Goal: Navigation & Orientation: Find specific page/section

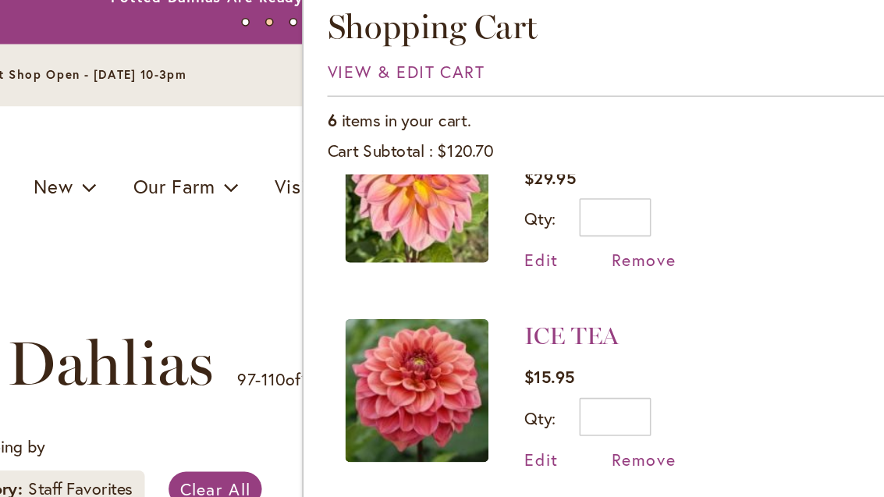
scroll to position [179, 0]
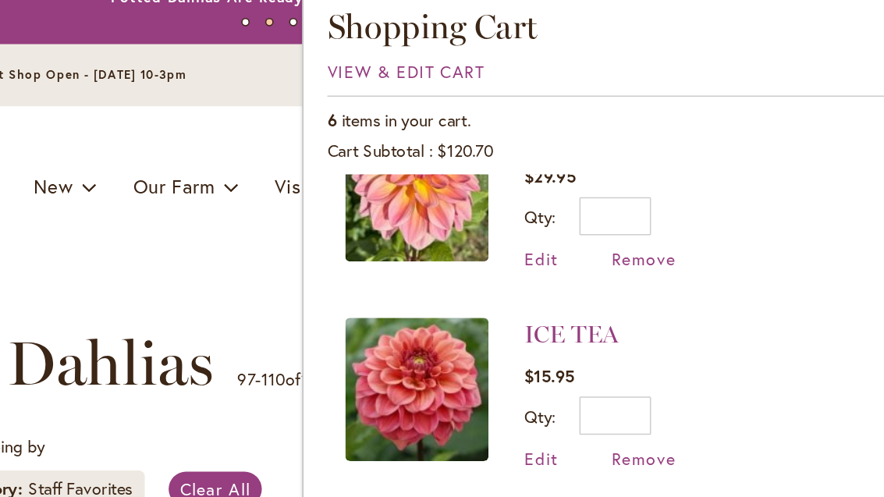
click at [657, 179] on span "Remove" at bounding box center [678, 186] width 42 height 15
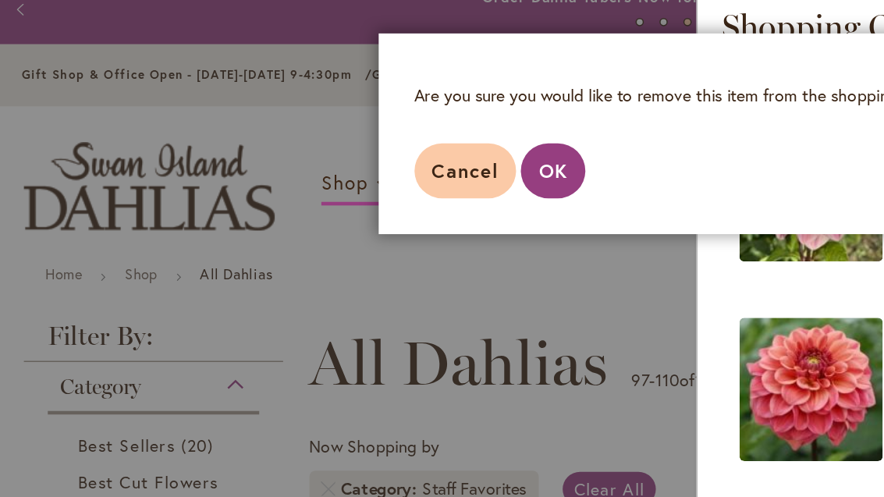
click at [367, 111] on button "OK" at bounding box center [361, 129] width 42 height 36
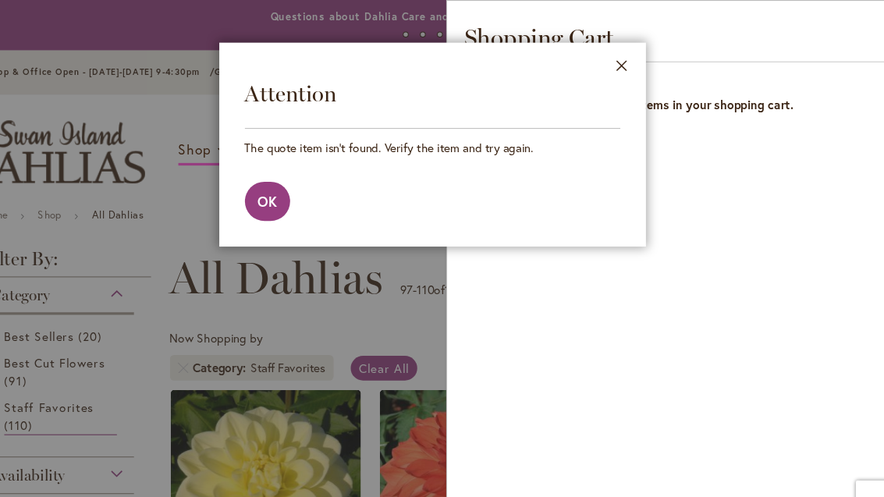
click at [734, 315] on div "Close Shopping Cart You have no items in your shopping cart." at bounding box center [669, 248] width 429 height 497
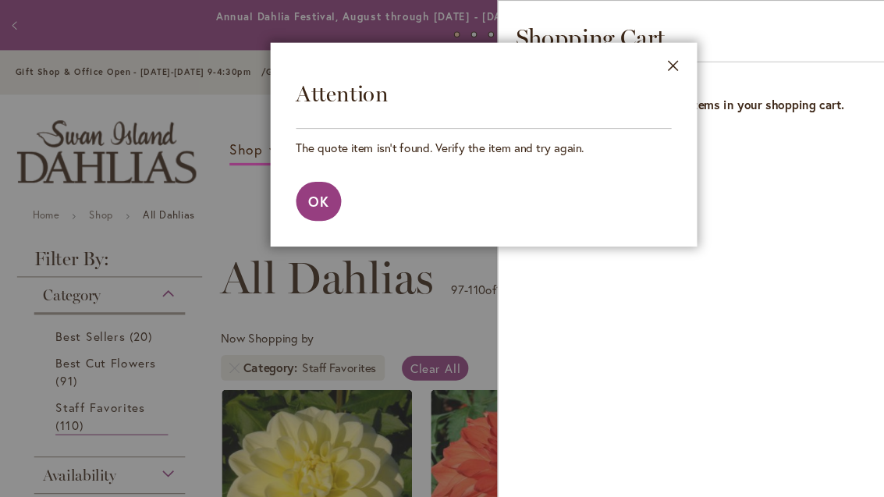
click at [622, 56] on button "Close" at bounding box center [615, 63] width 43 height 49
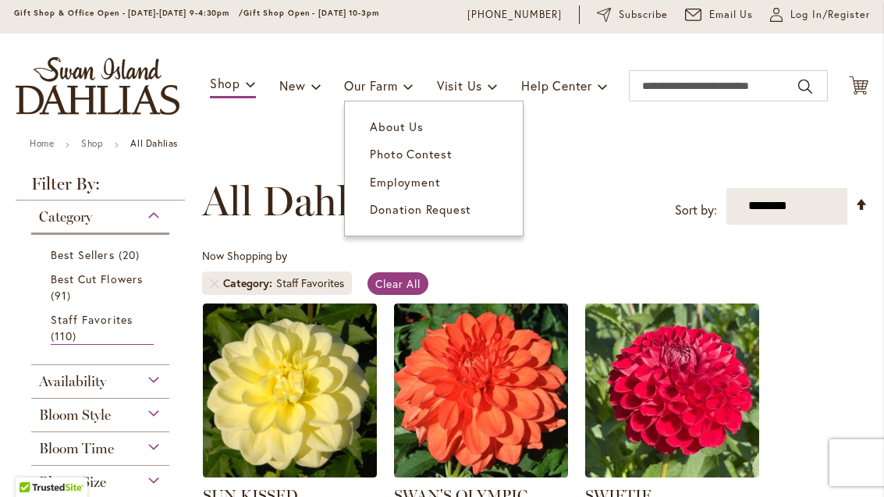
scroll to position [57, 0]
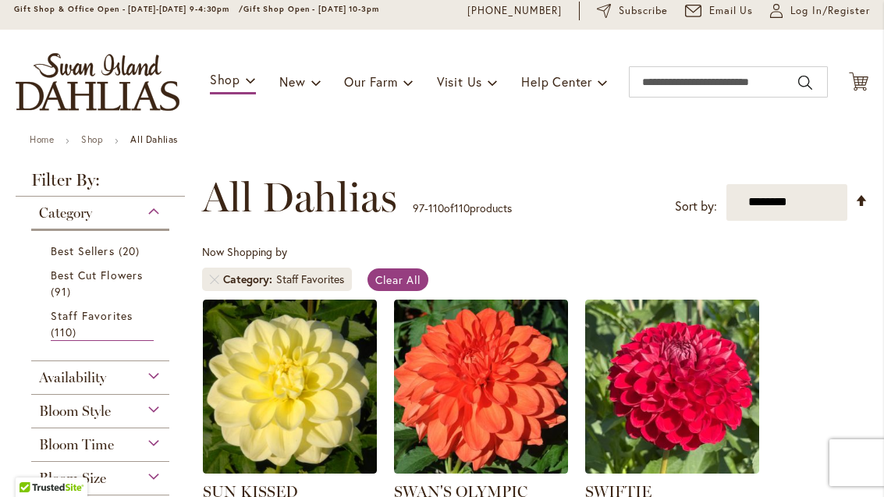
click at [134, 278] on span "Best Cut Flowers" at bounding box center [97, 274] width 92 height 15
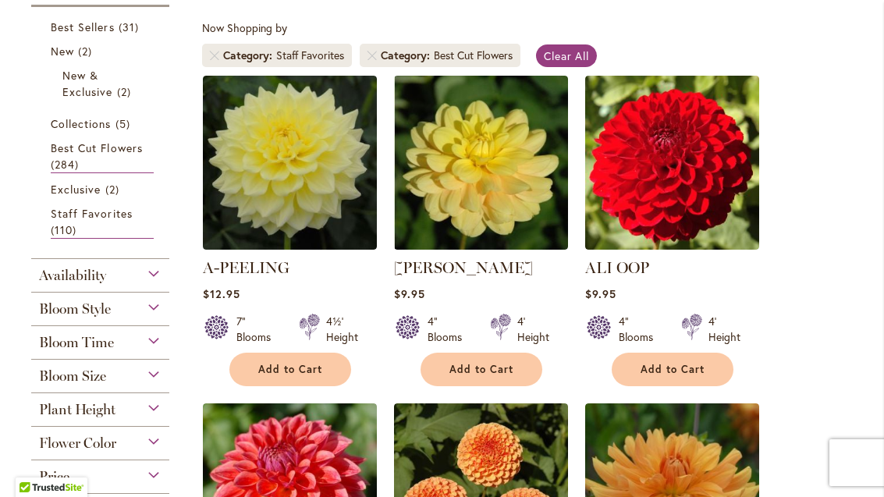
scroll to position [282, 0]
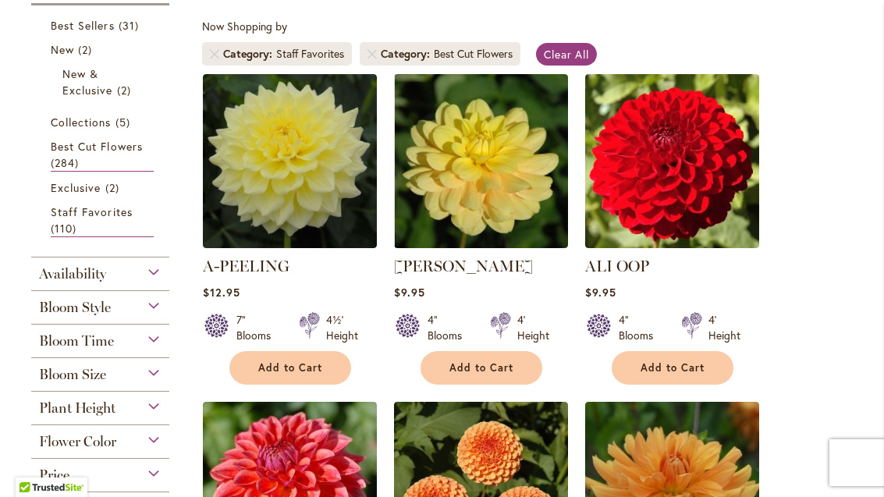
click at [117, 157] on link "Best Cut Flowers 284 items" at bounding box center [102, 155] width 103 height 34
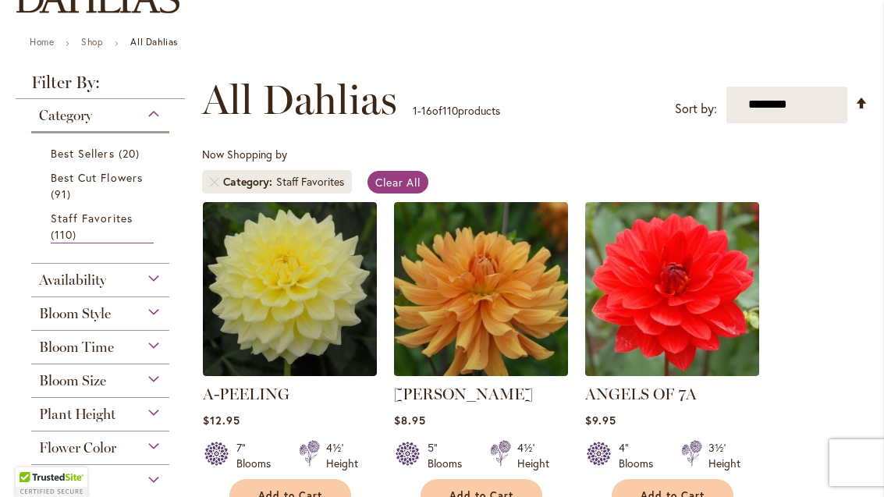
scroll to position [155, 0]
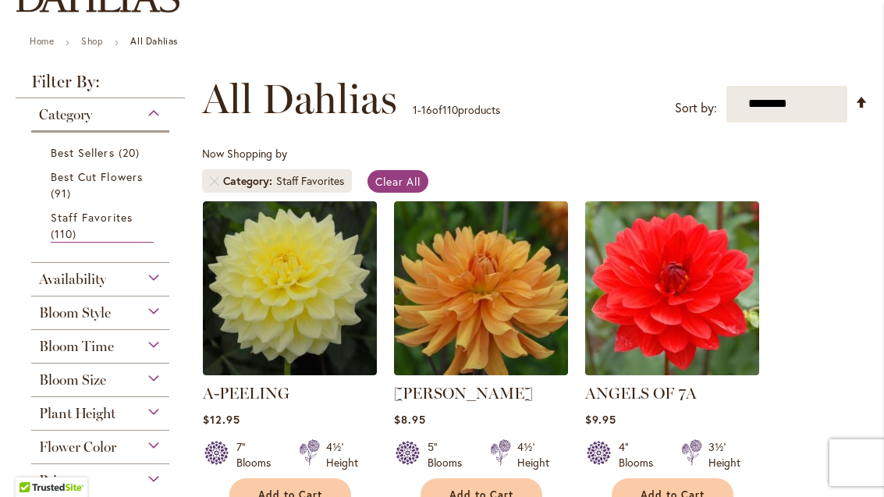
click at [135, 219] on link "Staff Favorites 110 items" at bounding box center [102, 226] width 103 height 34
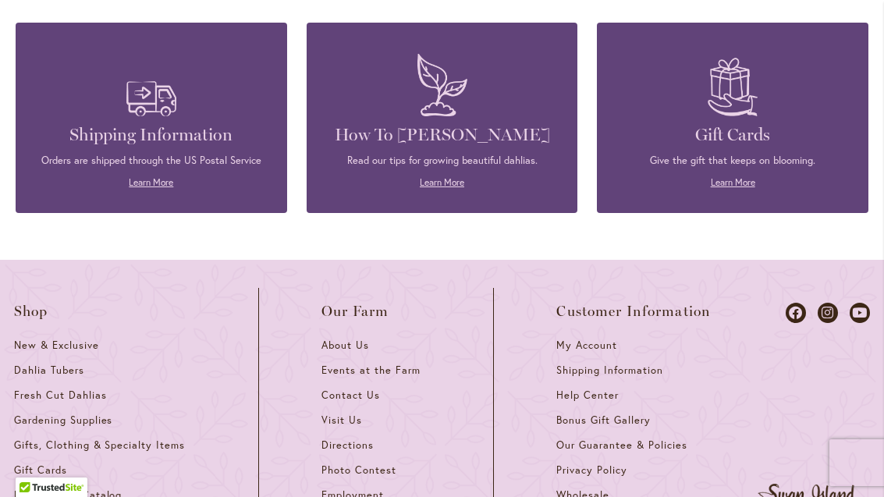
scroll to position [2480, 0]
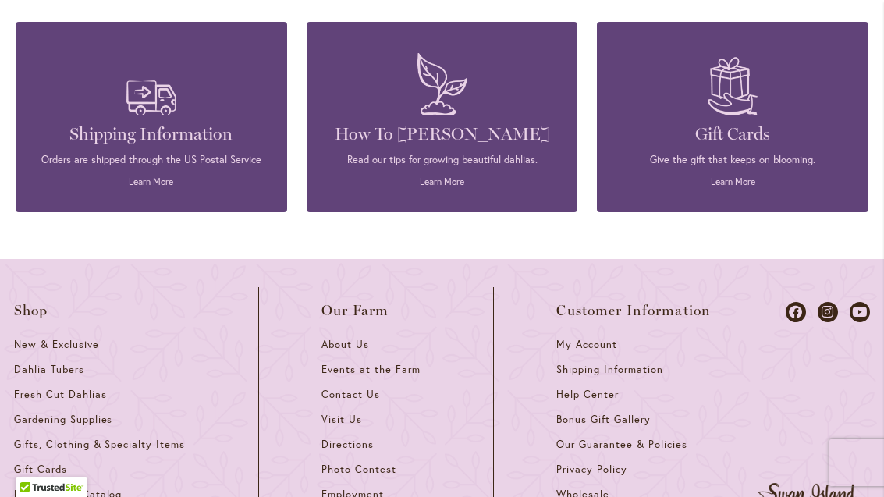
click at [838, 384] on div at bounding box center [807, 407] width 126 height 240
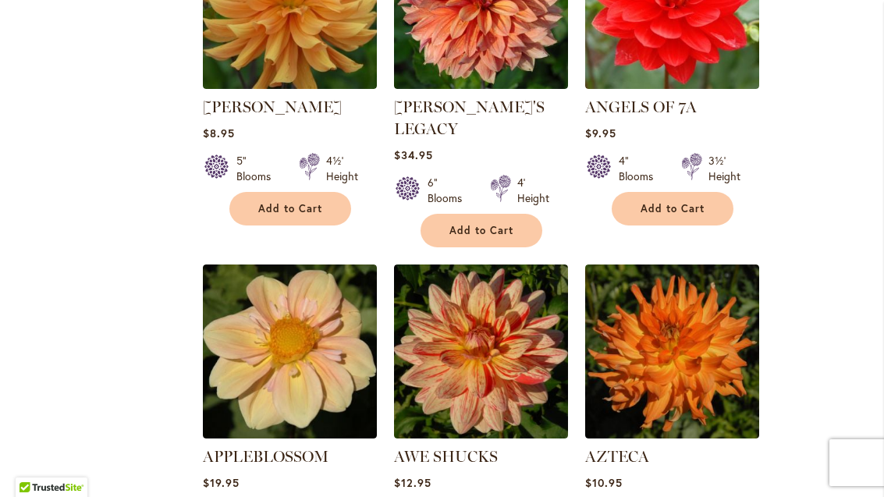
scroll to position [1456, 0]
